Goal: Information Seeking & Learning: Learn about a topic

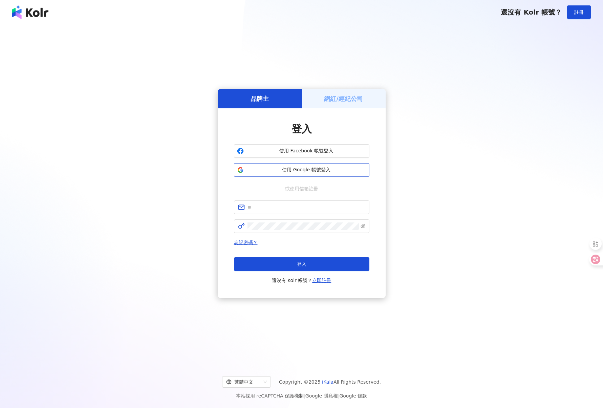
click at [268, 171] on span "使用 Google 帳號登入" at bounding box center [307, 170] width 120 height 7
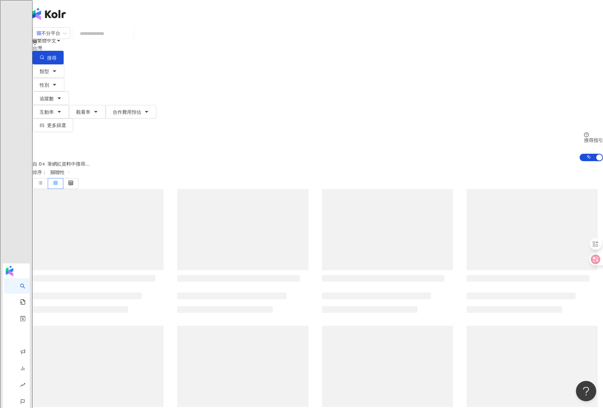
click at [131, 39] on input "search" at bounding box center [103, 33] width 55 height 13
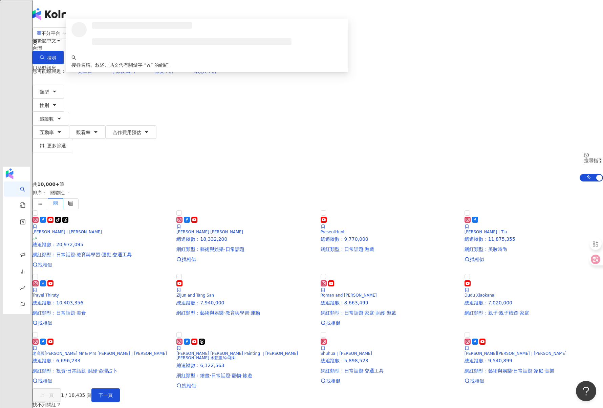
type input "*"
type input "**********"
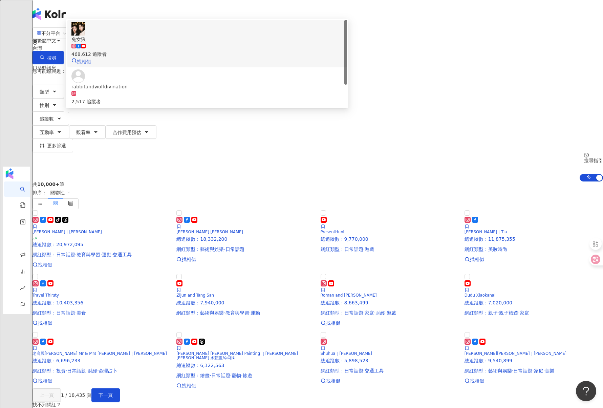
click at [209, 43] on span "兔女狼" at bounding box center [207, 39] width 272 height 7
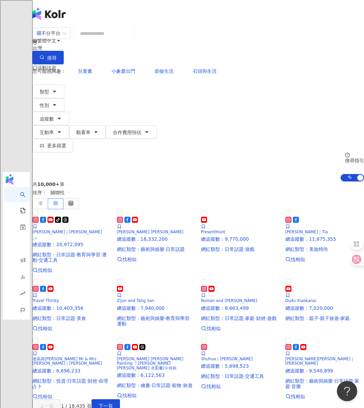
click at [131, 38] on input "search" at bounding box center [103, 33] width 55 height 13
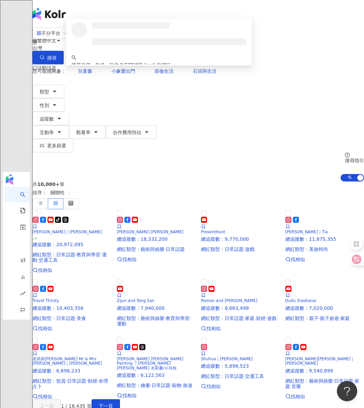
type input "*"
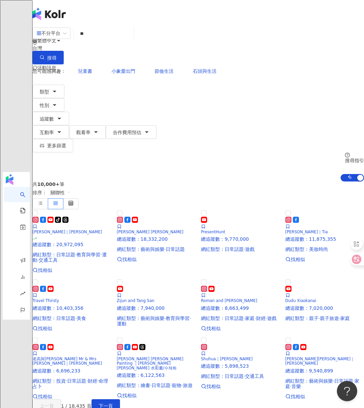
type input "*"
click at [111, 68] on span "小象愛出門" at bounding box center [123, 70] width 24 height 5
type input "*****"
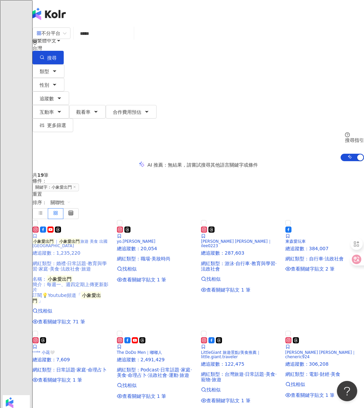
click at [100, 219] on img at bounding box center [72, 219] width 79 height 0
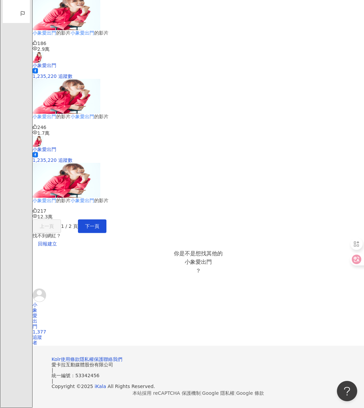
scroll to position [643, 0]
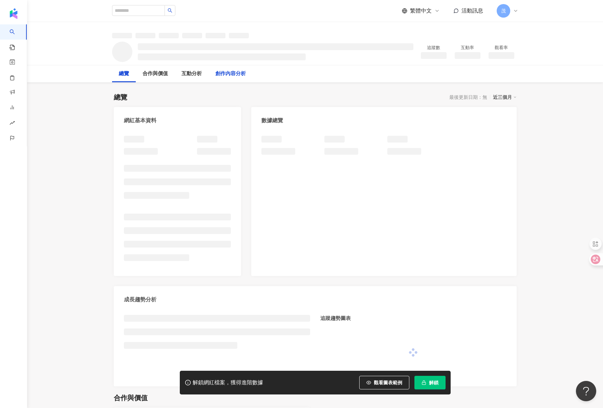
click at [246, 75] on div "創作內容分析" at bounding box center [230, 74] width 30 height 8
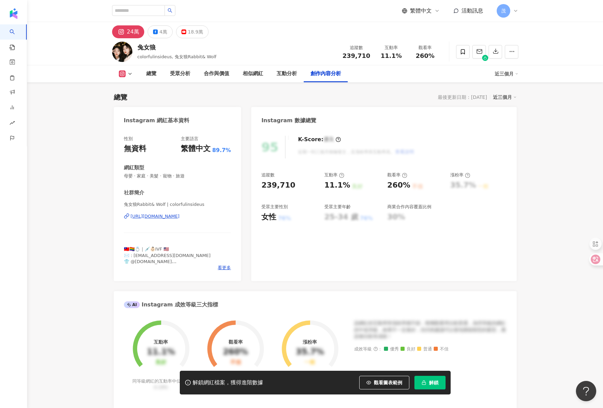
scroll to position [1925, 0]
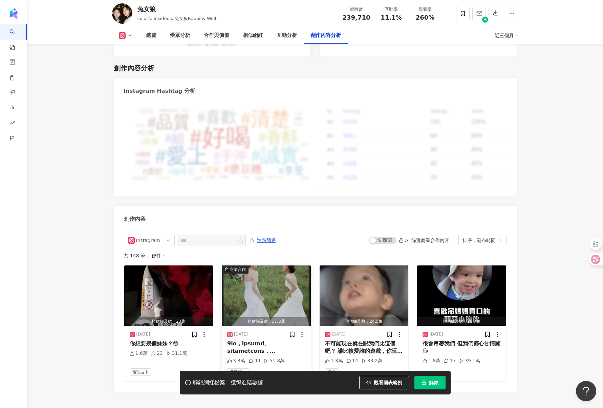
click at [250, 292] on img "button" at bounding box center [266, 296] width 89 height 60
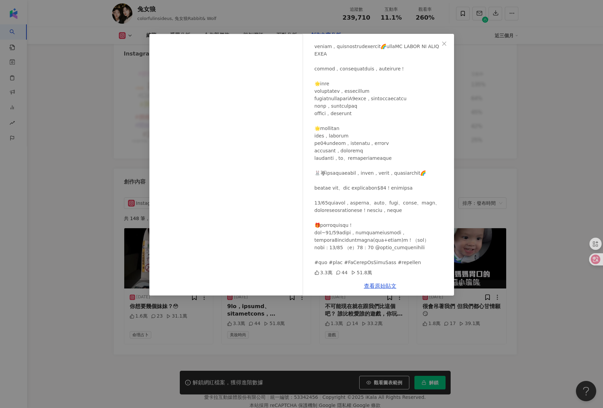
scroll to position [147, 0]
click at [514, 178] on div "兔女狼 2025/10/2 3.3萬 44 51.8萬 查看原始貼文" at bounding box center [301, 204] width 603 height 408
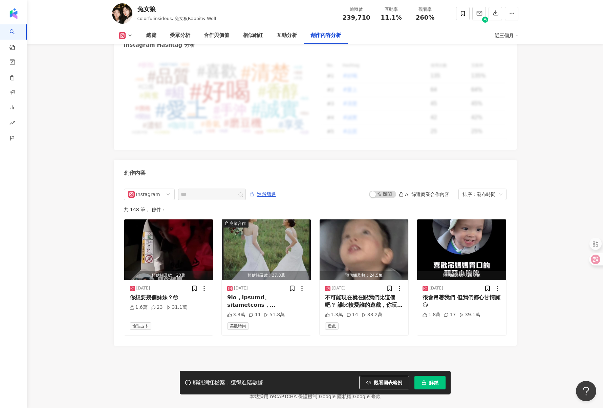
scroll to position [1972, 0]
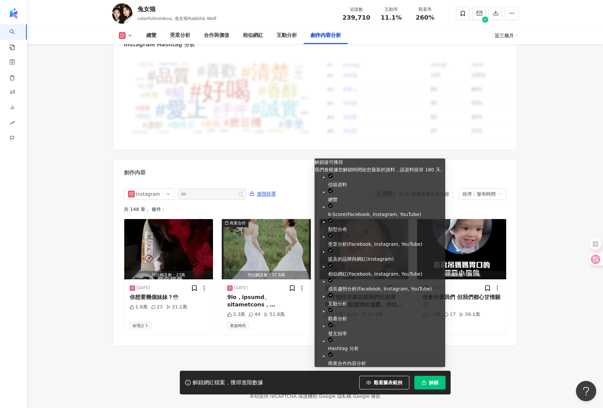
click at [428, 385] on button "解鎖" at bounding box center [430, 383] width 31 height 14
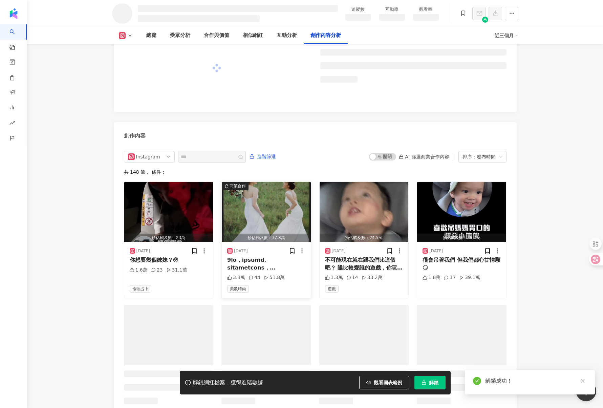
scroll to position [1704, 0]
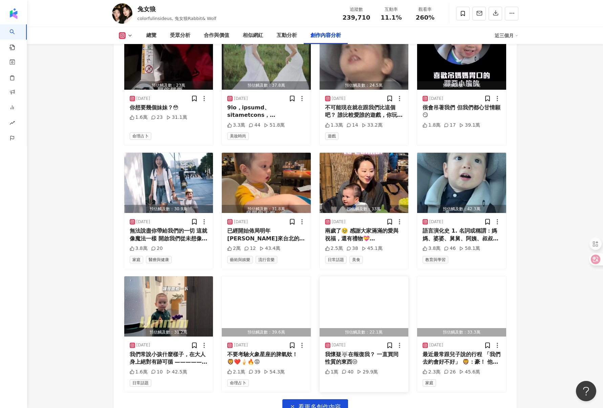
scroll to position [2185, 0]
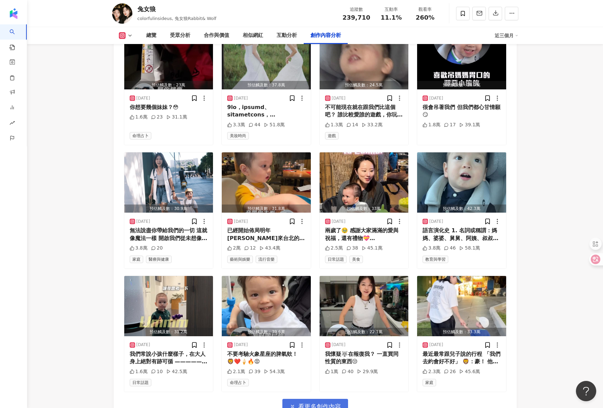
click at [332, 403] on span "看更多創作內容" at bounding box center [319, 406] width 43 height 7
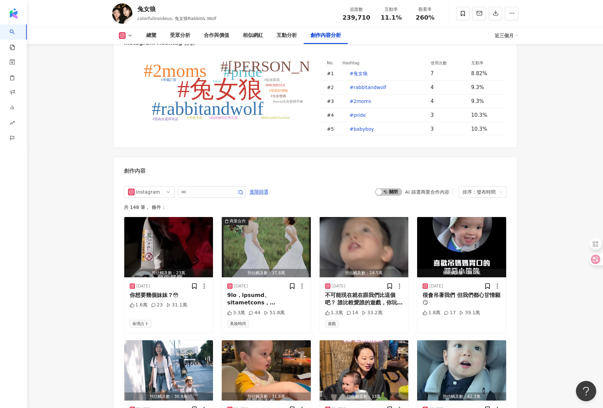
scroll to position [2034, 0]
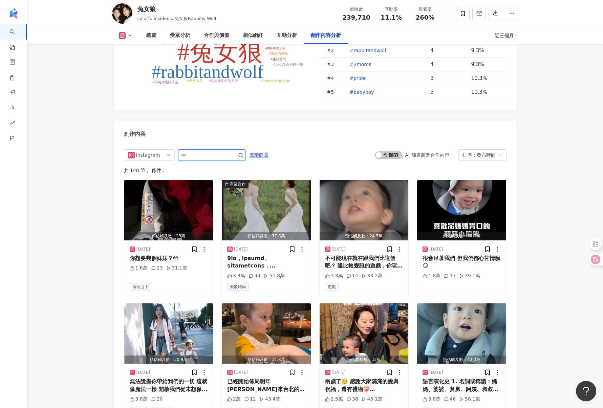
click at [195, 151] on input "text" at bounding box center [204, 155] width 47 height 8
click at [173, 149] on div "Instagram all ig fb 不分平台 Instagram Facebook YouTube" at bounding box center [149, 155] width 51 height 12
click at [153, 200] on div "YouTube" at bounding box center [149, 203] width 22 height 7
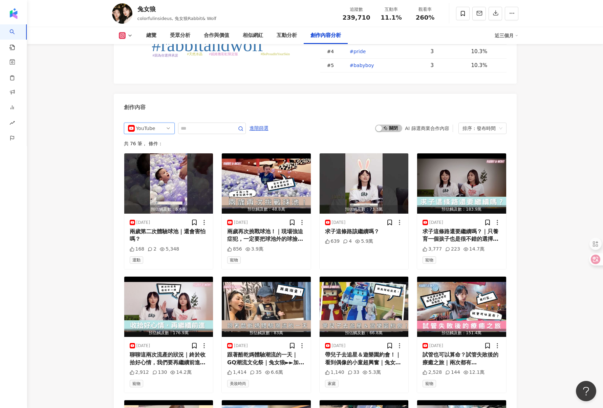
click at [207, 116] on div "yt YouTube fb yt 不分平台 Instagram Facebook YouTube 進階篩選 啟動 關閉 AI 篩選商業合作內容 排序：發布時間…" at bounding box center [315, 332] width 403 height 433
click at [206, 124] on input "text" at bounding box center [204, 128] width 47 height 8
type input "*"
type input "****"
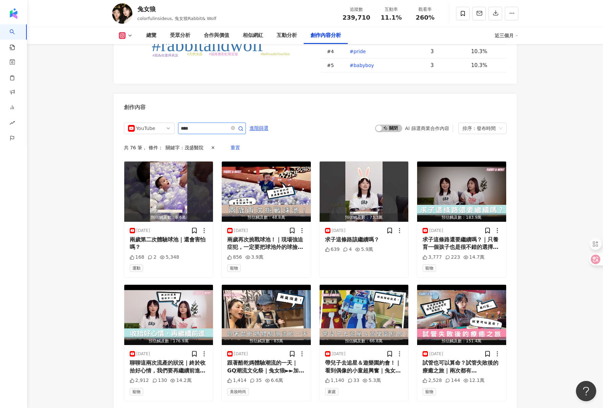
scroll to position [1964, 0]
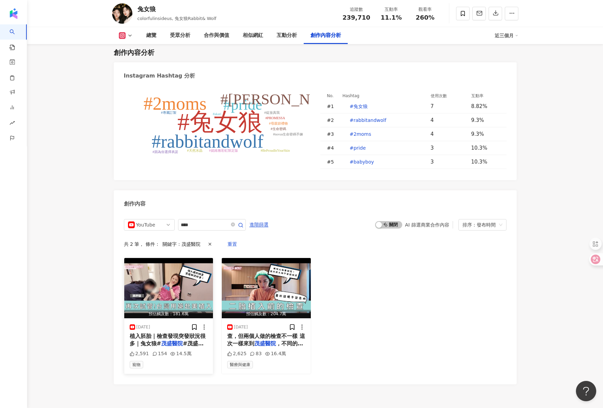
click at [170, 340] on mark "茂盛醫院" at bounding box center [172, 343] width 22 height 6
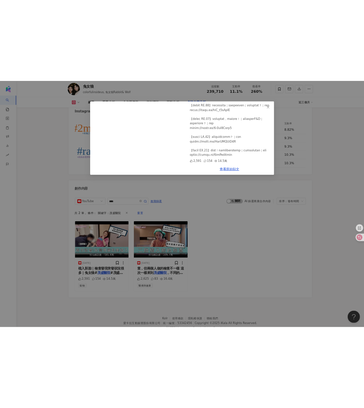
scroll to position [2025, 0]
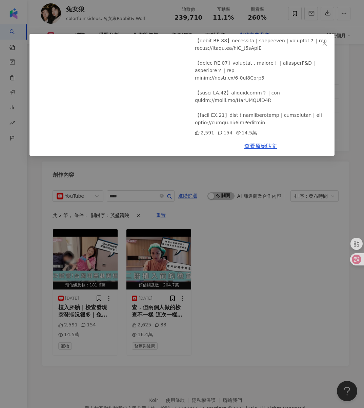
click at [256, 244] on div "兔女狼 2025/6/17 【小兔狼來了 EP.33】再次試管！台灣檢查用藥再赴美植入胚胎｜檢查發現突發狀況很多｜兔女狼 2,591 154 14.5萬 查看…" at bounding box center [182, 204] width 364 height 408
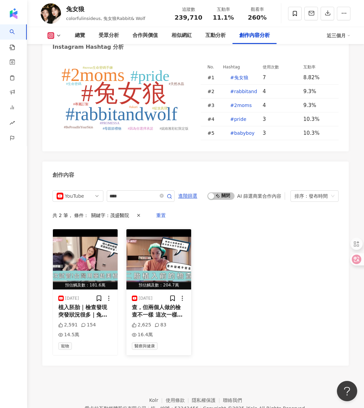
click at [154, 304] on span "查，但兩個人做的檢查不一樣 這次一樣來到" at bounding box center [157, 315] width 51 height 22
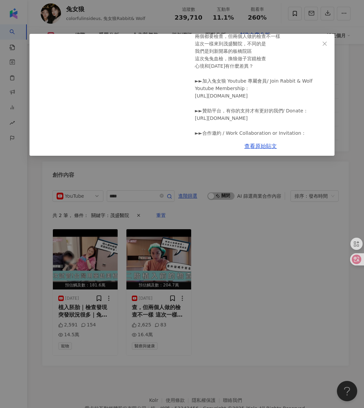
scroll to position [79, 0]
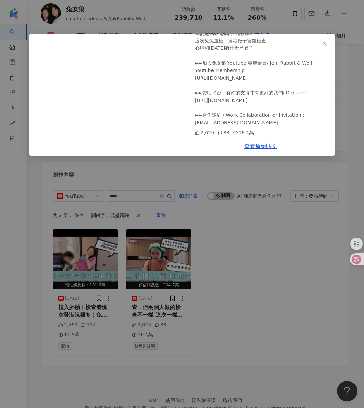
click at [261, 212] on div "兔女狼 2024/11/12 二胎植入前的檢查｜意外發現子宮息肉｜兔女狼 出國植入前必定要做的檢查！ 兩個都要檢查，但兩個人做的檢查不一樣 這次一樣來到茂盛醫…" at bounding box center [182, 204] width 364 height 408
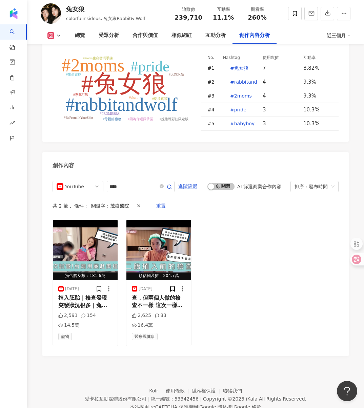
scroll to position [2035, 0]
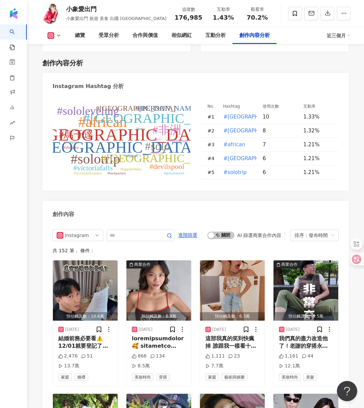
scroll to position [2221, 0]
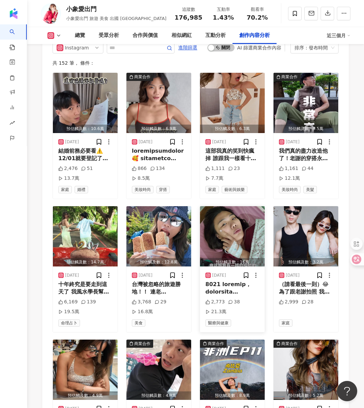
click at [245, 281] on div at bounding box center [232, 288] width 54 height 15
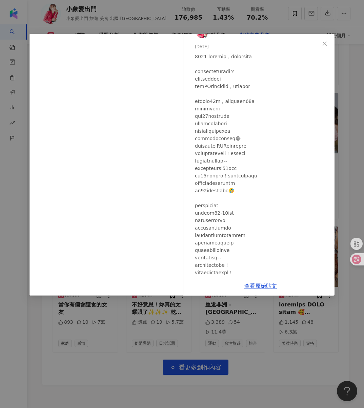
scroll to position [0, 0]
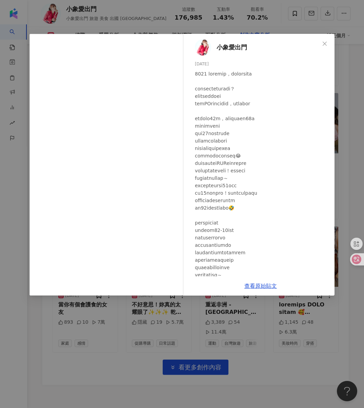
click at [298, 331] on div "小象愛出門 2025/9/17 2,773 38 21.3萬 查看原始貼文" at bounding box center [182, 204] width 364 height 408
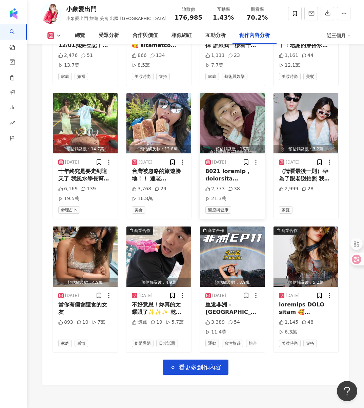
click at [246, 168] on div at bounding box center [232, 175] width 54 height 15
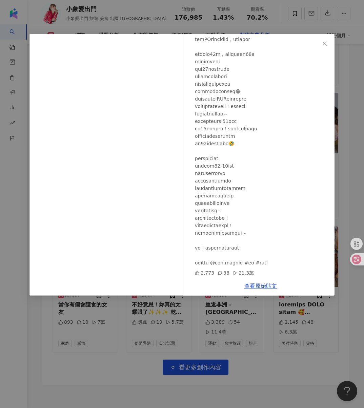
scroll to position [65, 0]
click at [206, 26] on div "小象愛出門 2025/9/17 2,773 38 21.3萬 查看原始貼文" at bounding box center [182, 204] width 364 height 408
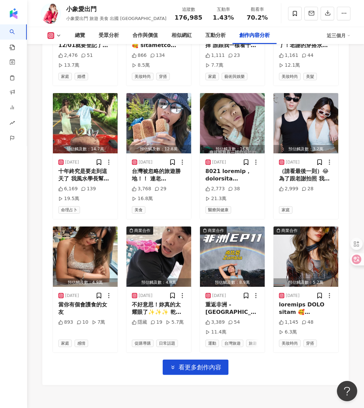
click at [57, 39] on div "總覽 受眾分析 合作與價值 相似網紅 互動分析 創作內容分析 近三個月" at bounding box center [196, 35] width 310 height 17
click at [53, 36] on icon at bounding box center [50, 35] width 7 height 7
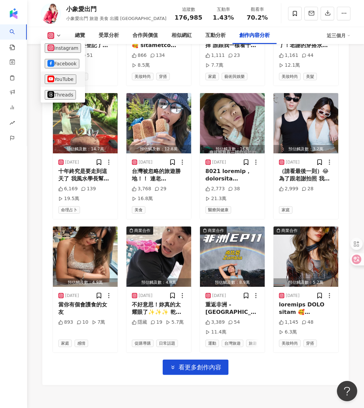
click at [73, 80] on button "YouTube" at bounding box center [61, 79] width 32 height 9
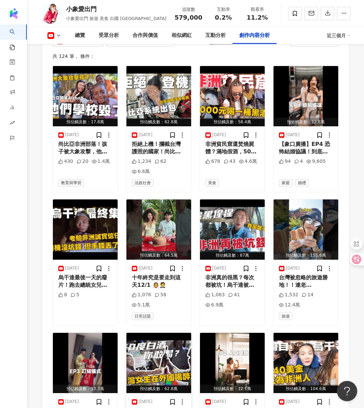
scroll to position [1957, 0]
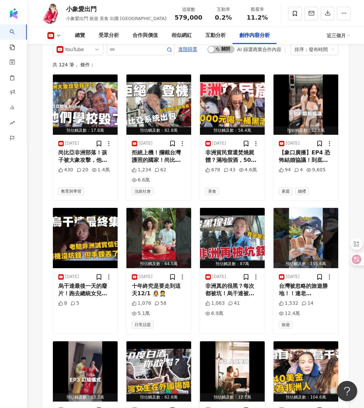
click at [225, 341] on img "button" at bounding box center [232, 371] width 65 height 60
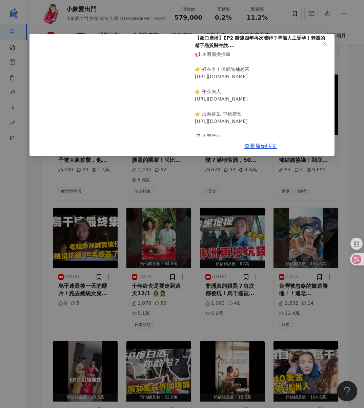
scroll to position [50, 0]
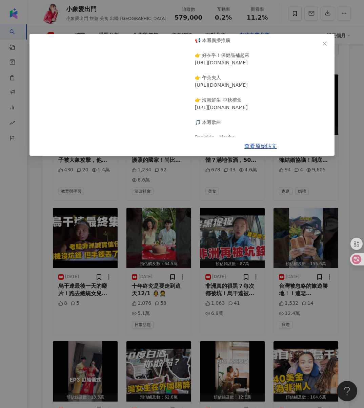
click at [256, 20] on div "小象愛出門 2025/9/12 【象口廣播】EP2 睽違四年再次凍卵？準備人工受孕！老謝的精子品質醫生說…. 📢 本週廣播推廣 👉 好在乎！保健品補起來 ht…" at bounding box center [182, 204] width 364 height 408
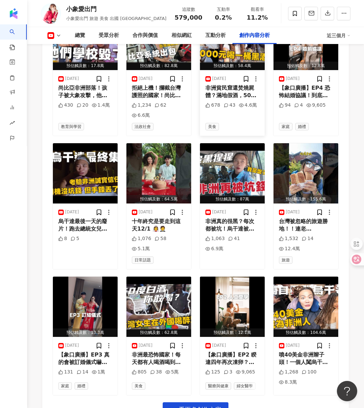
scroll to position [2064, 0]
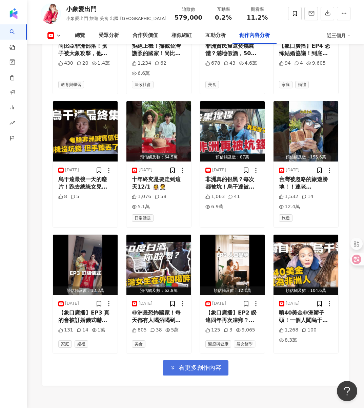
click at [206, 360] on button "看更多創作內容" at bounding box center [196, 367] width 66 height 15
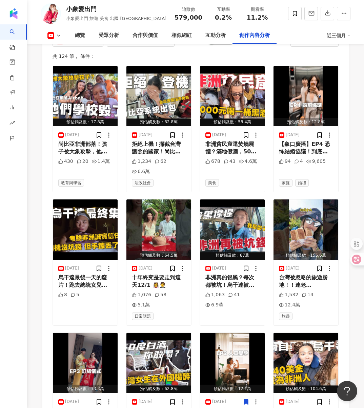
scroll to position [1969, 0]
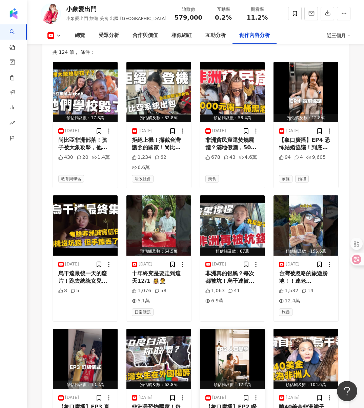
click at [237, 329] on img "button" at bounding box center [232, 359] width 65 height 60
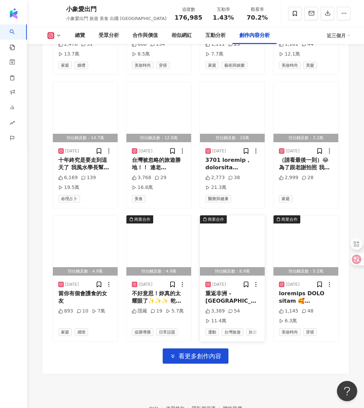
scroll to position [2212, 0]
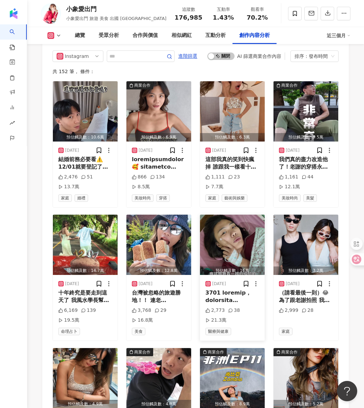
click at [243, 215] on img "button" at bounding box center [232, 245] width 65 height 60
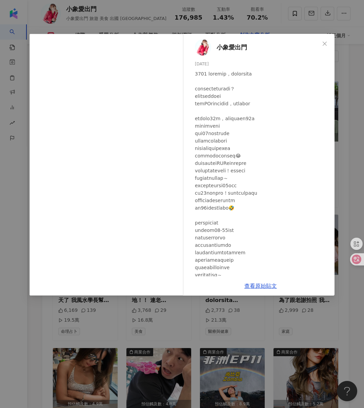
scroll to position [65, 0]
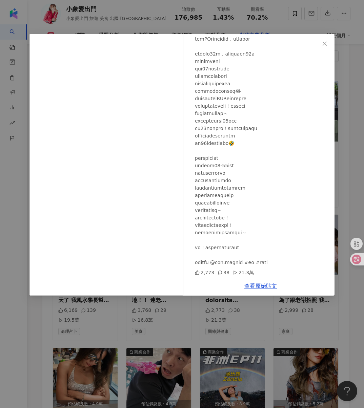
click at [239, 341] on div "小象愛出門 [DATE] 2,773 38 21.3萬 查看原始貼文" at bounding box center [182, 204] width 364 height 408
